Goal: Contribute content: Contribute content

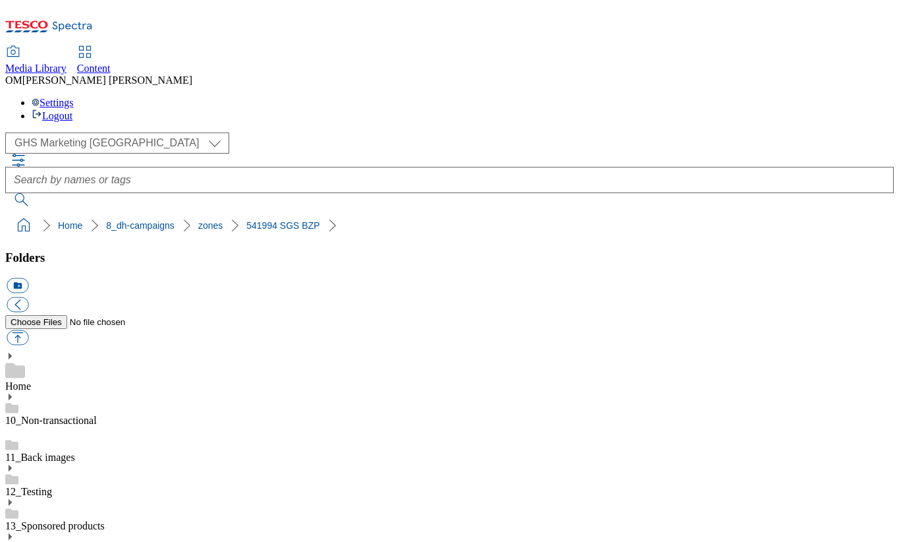
scroll to position [1742, 0]
click at [28, 330] on button "button" at bounding box center [18, 337] width 22 height 15
type input "C:\fakepath\541994-SGS-Brand-Zone-Page-buylistheader_v2.png"
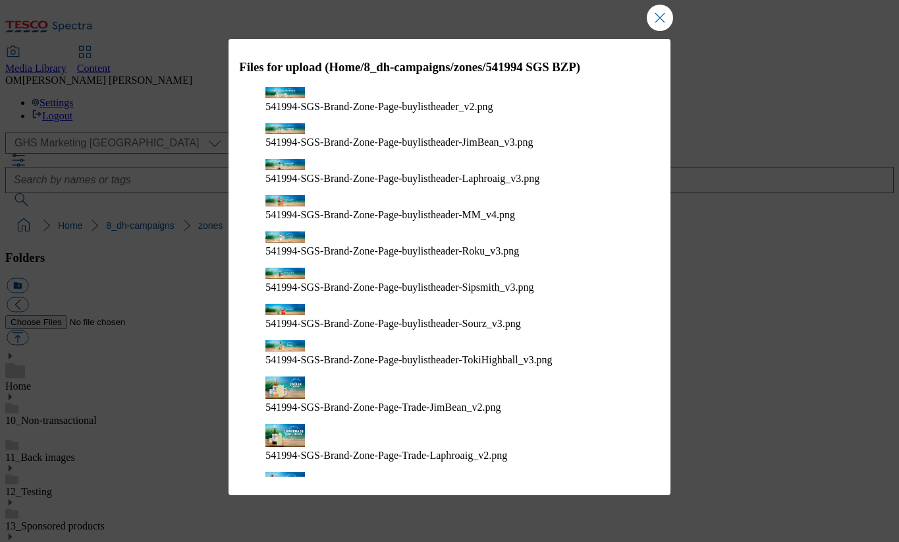
scroll to position [347, 0]
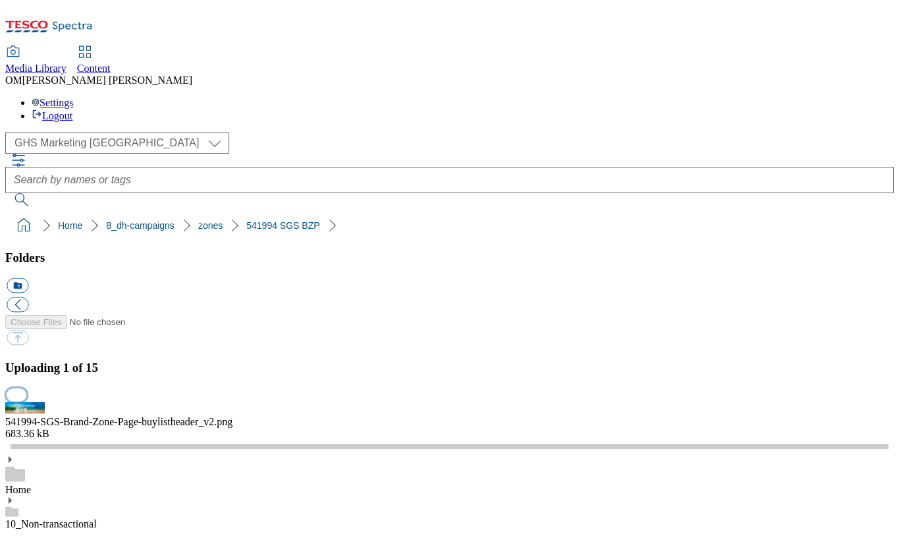
click at [26, 388] on button "button" at bounding box center [17, 394] width 20 height 13
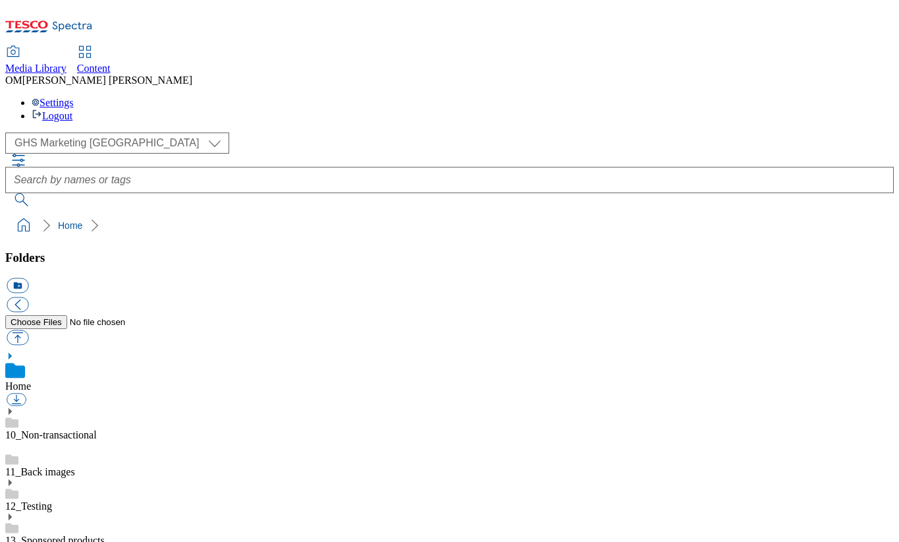
scroll to position [52, 0]
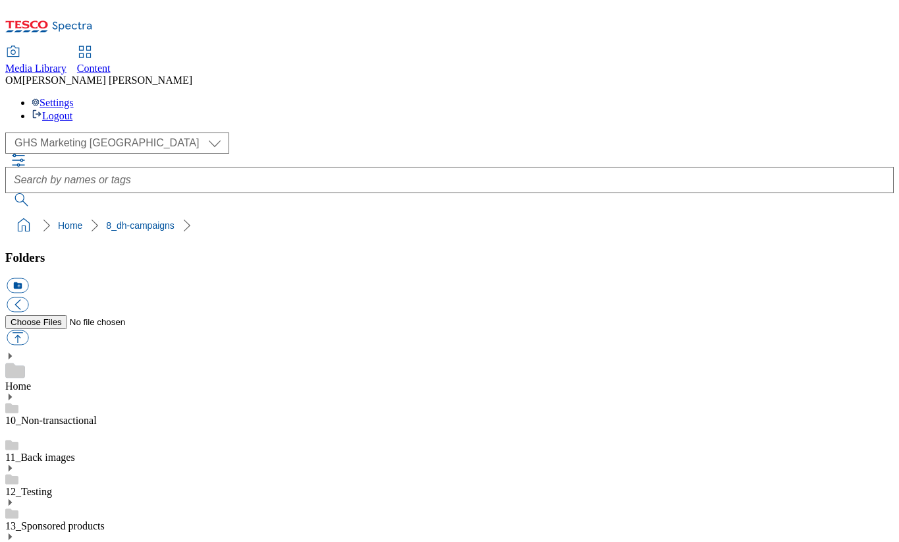
scroll to position [94, 0]
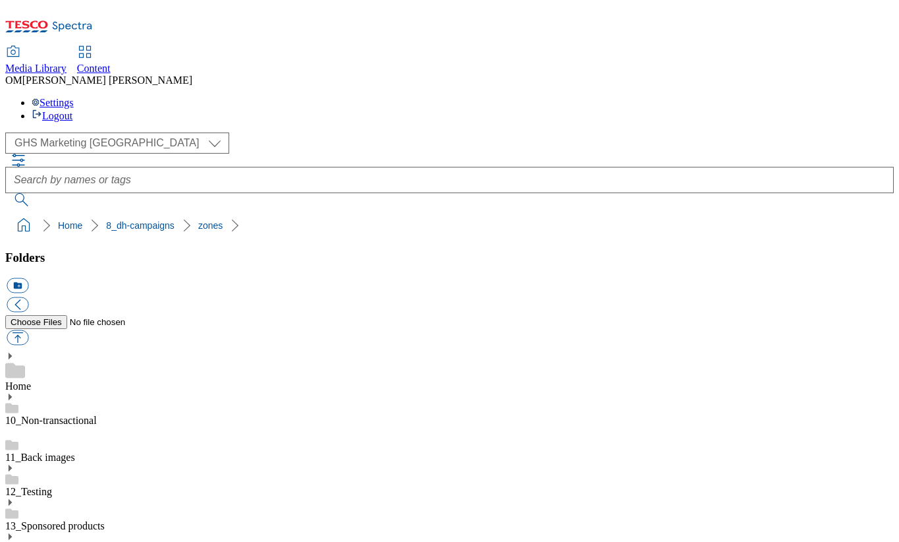
scroll to position [1688, 0]
click at [28, 330] on button "button" at bounding box center [18, 337] width 22 height 15
type input "C:\fakepath\541994-SGS-Brand-Zone-Page-buylistheader_v2.png"
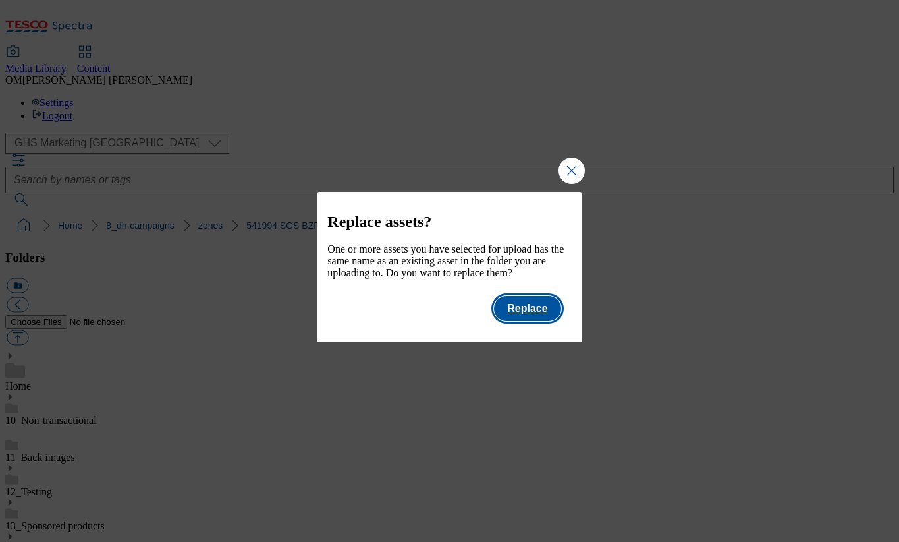
click at [542, 321] on button "Replace" at bounding box center [527, 308] width 67 height 25
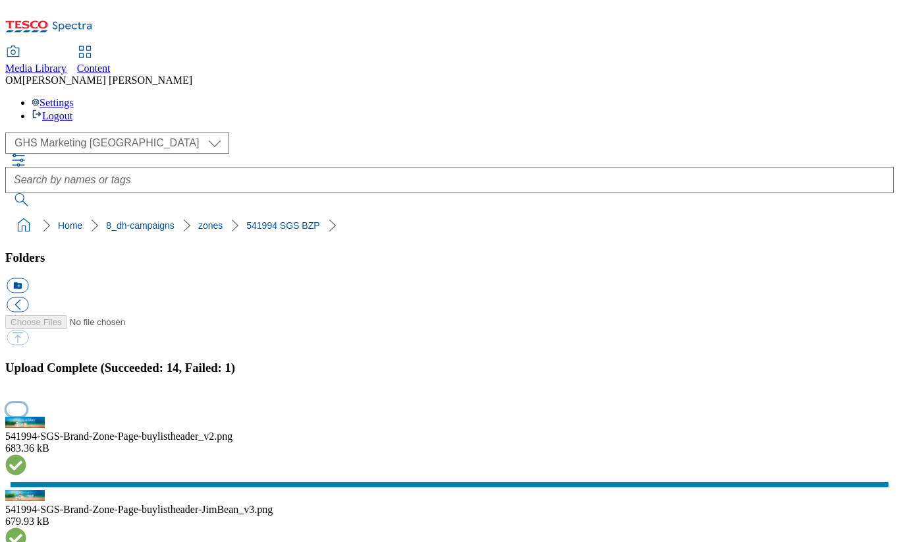
click at [26, 403] on button "button" at bounding box center [17, 409] width 20 height 13
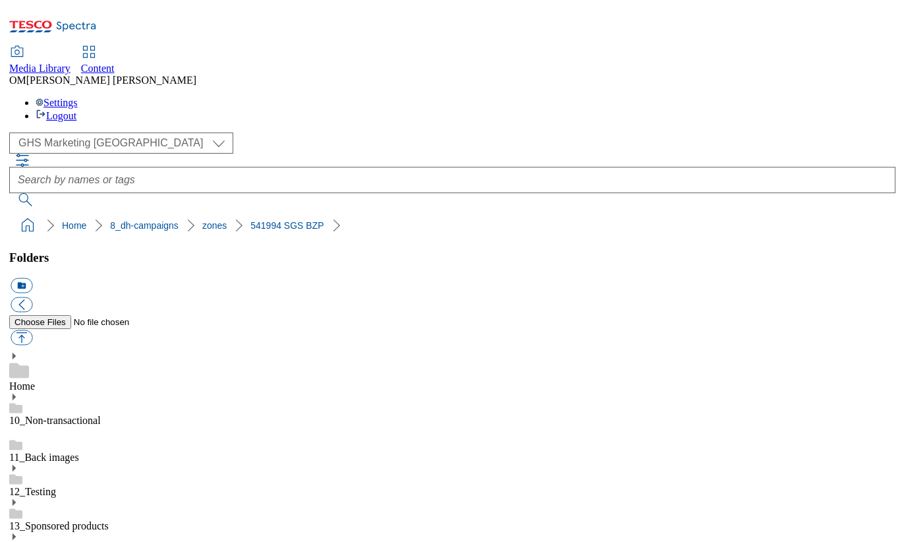
scroll to position [343, 0]
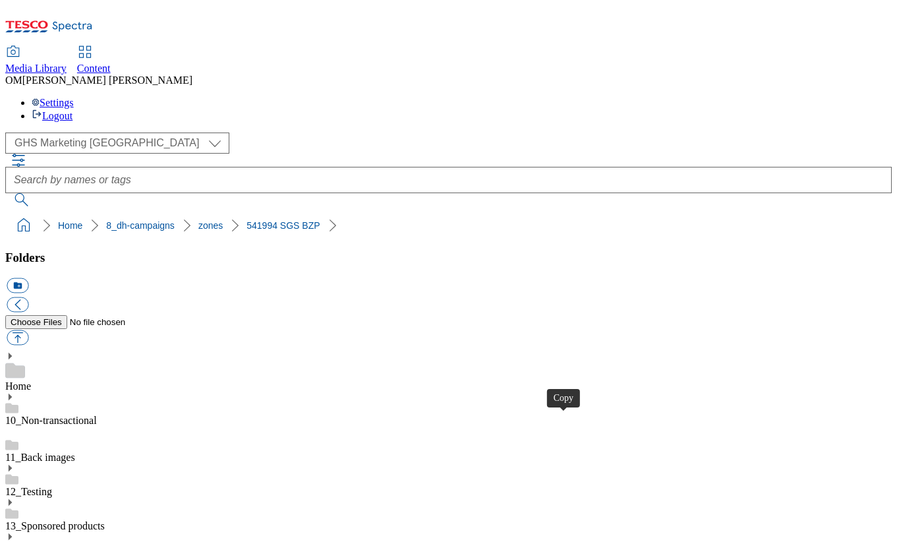
click at [405, 132] on div "( optional ) GHS Marketing UK GHS Product UK ghs-roi GHS Marketing UK Home 8_dh…" at bounding box center [451, 184] width 893 height 105
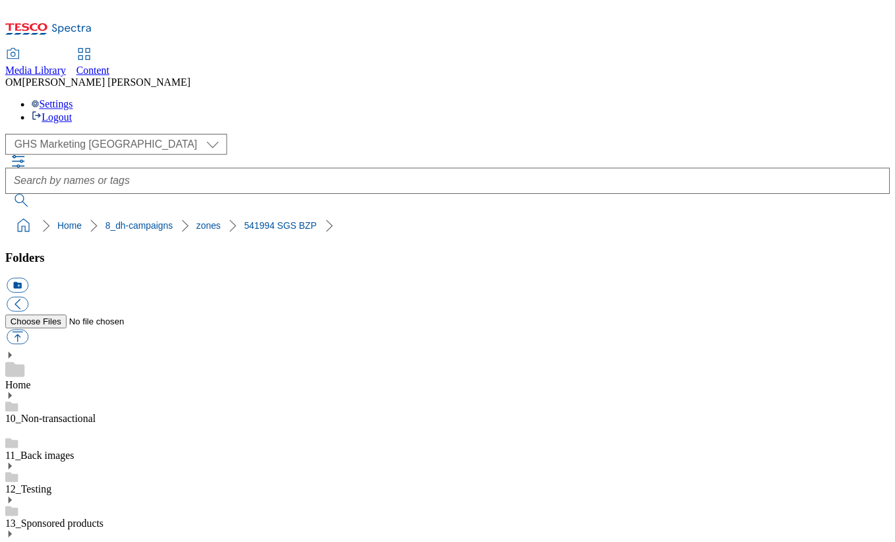
scroll to position [128, 0]
